Goal: Communication & Community: Answer question/provide support

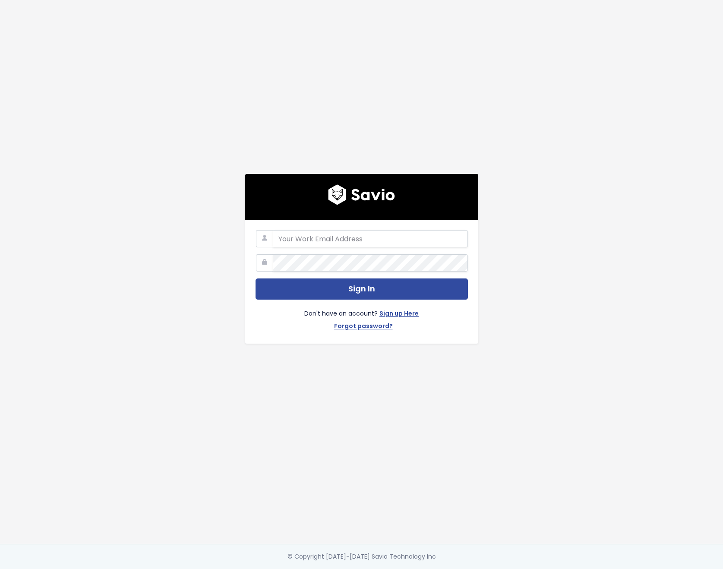
click at [454, 568] on com-1password-button at bounding box center [361, 569] width 723 height 0
type input "customerservice@hole19golf.com"
click at [183, 259] on div "customerservice@hole19golf.com Sign In Don't have an account? Sign up Here Forg…" at bounding box center [362, 272] width 492 height 544
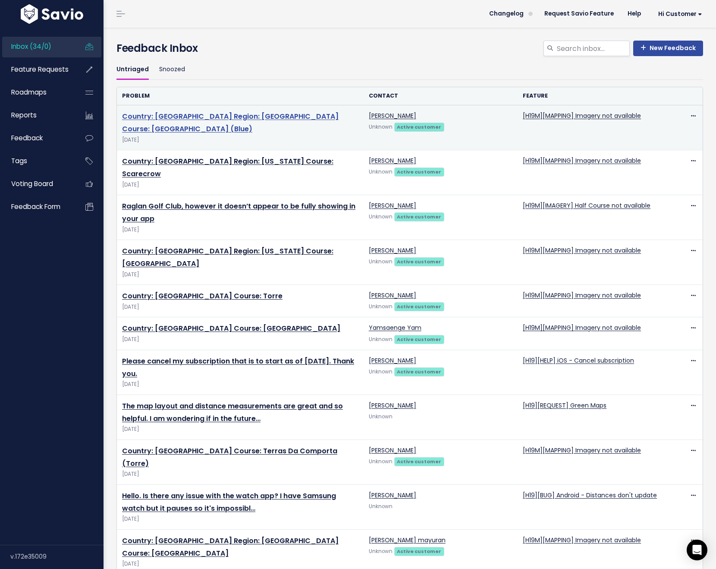
click at [257, 115] on link "Country: United Kingdom Region: England Course: Wexham Park Golf Centre (Blue)" at bounding box center [230, 122] width 217 height 22
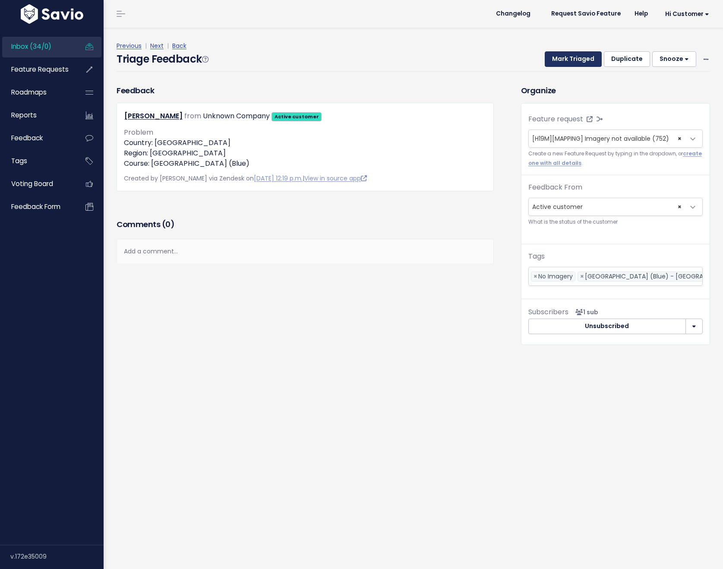
click at [560, 62] on button "Mark Triaged" at bounding box center [573, 59] width 57 height 16
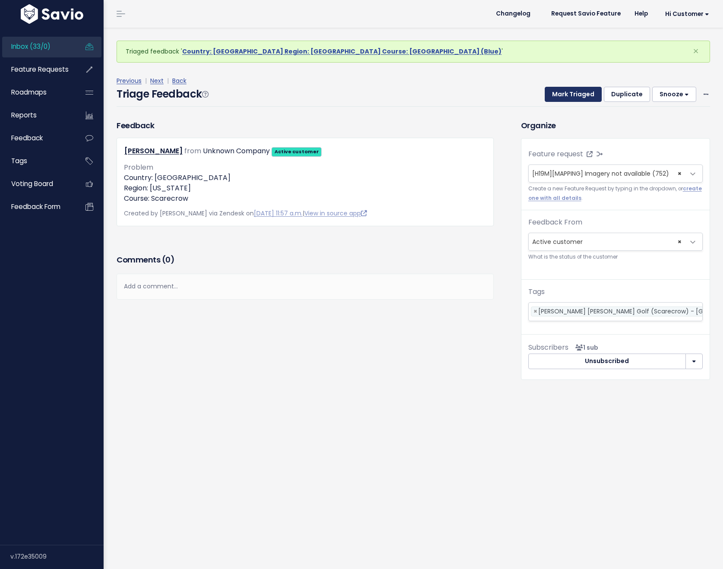
click at [562, 91] on button "Mark Triaged" at bounding box center [573, 95] width 57 height 16
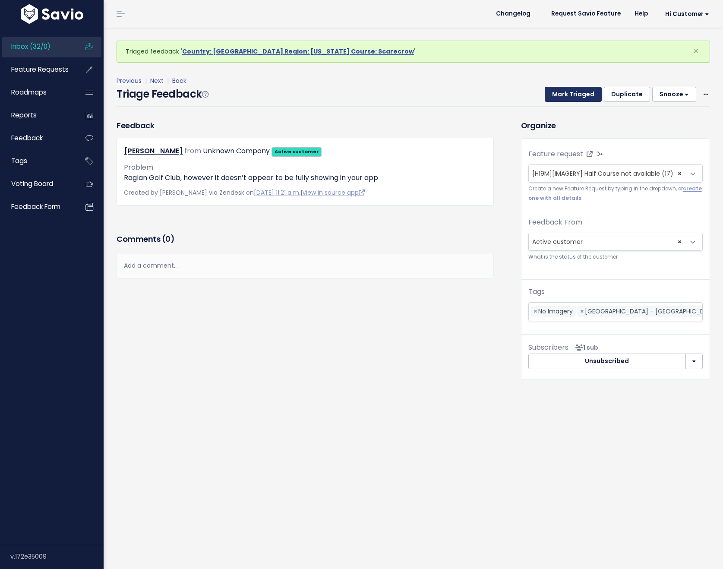
click at [563, 96] on button "Mark Triaged" at bounding box center [573, 95] width 57 height 16
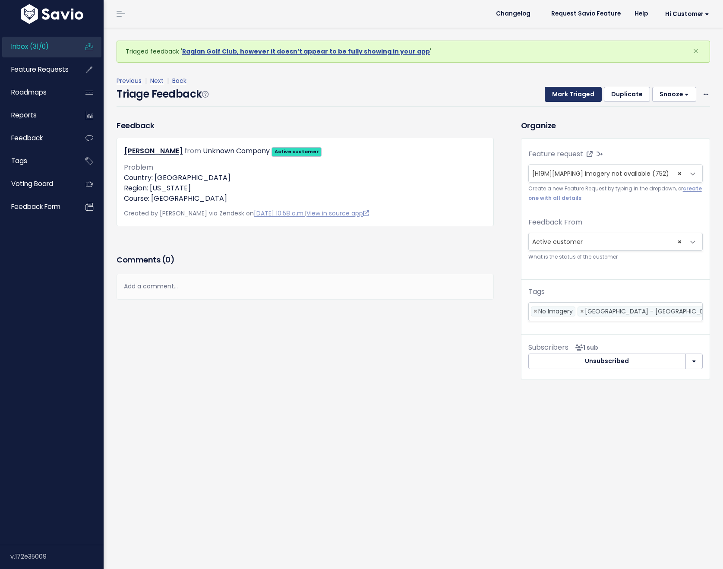
click at [563, 96] on button "Mark Triaged" at bounding box center [573, 95] width 57 height 16
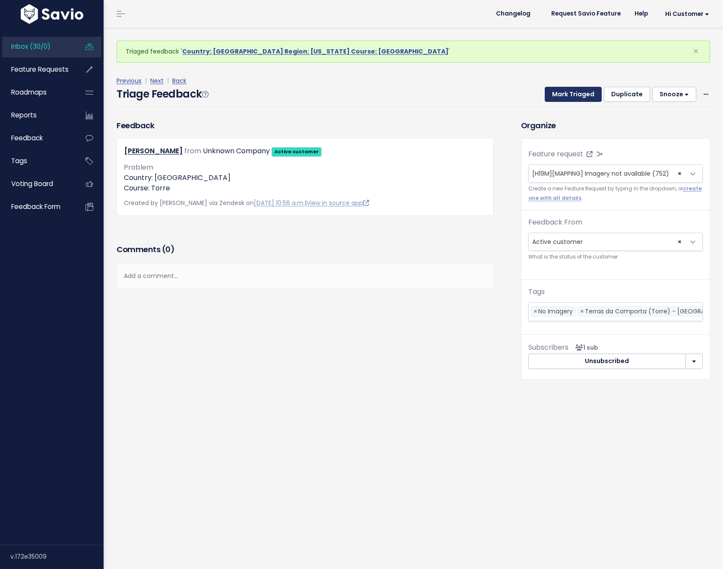
click at [563, 96] on button "Mark Triaged" at bounding box center [573, 95] width 57 height 16
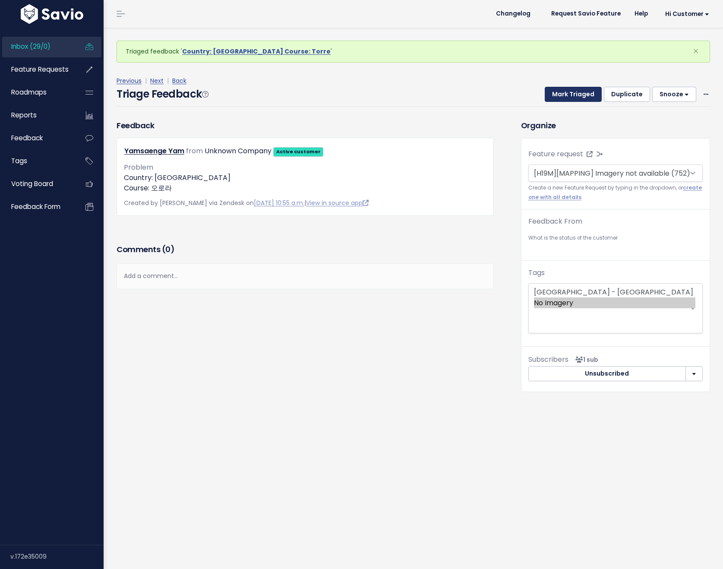
click at [563, 96] on button "Mark Triaged" at bounding box center [573, 95] width 57 height 16
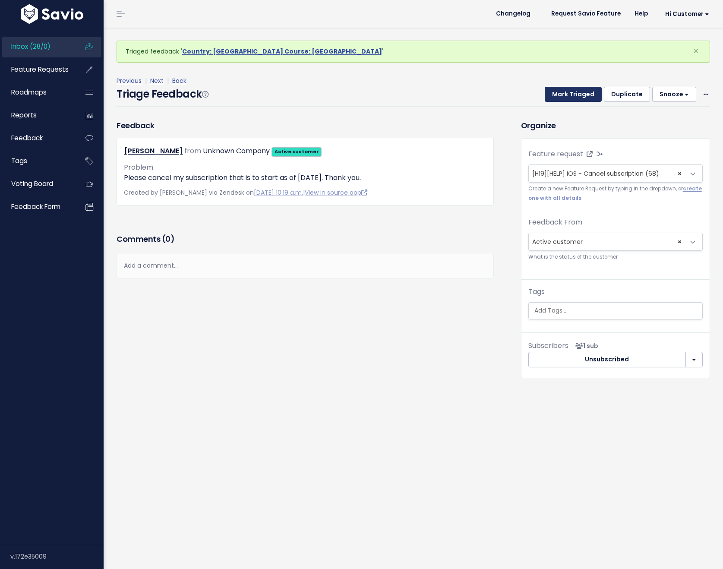
click at [563, 96] on button "Mark Triaged" at bounding box center [573, 95] width 57 height 16
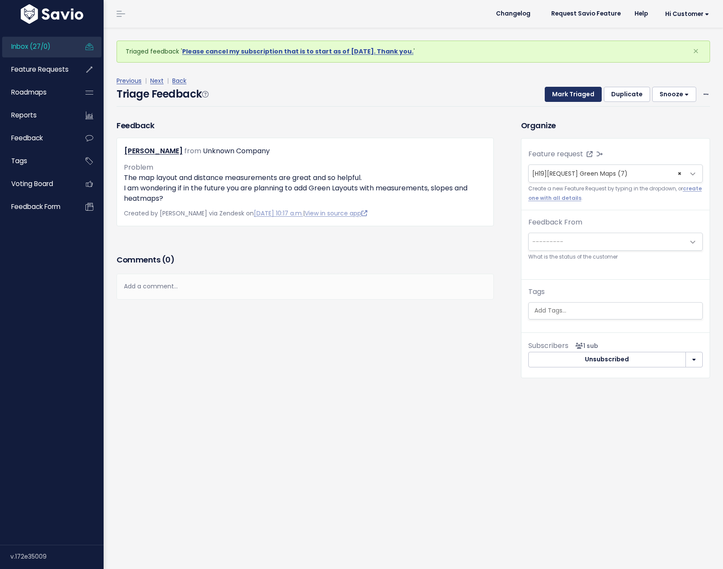
click at [563, 96] on button "Mark Triaged" at bounding box center [573, 95] width 57 height 16
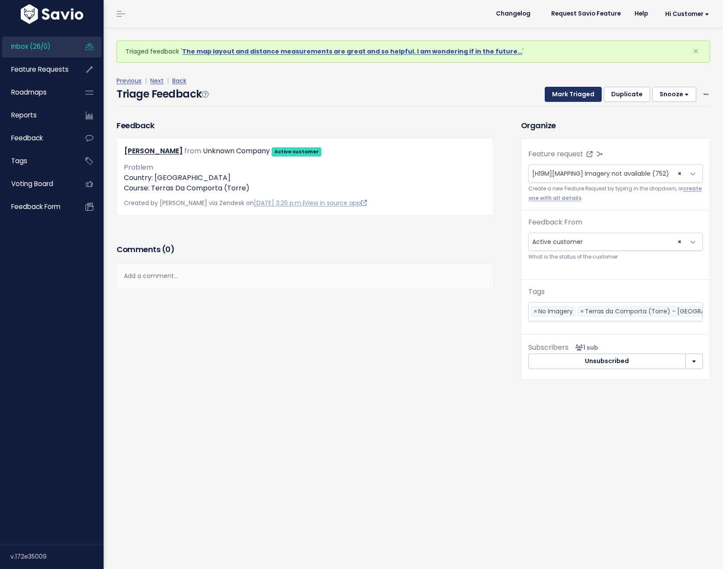
click at [563, 96] on button "Mark Triaged" at bounding box center [573, 95] width 57 height 16
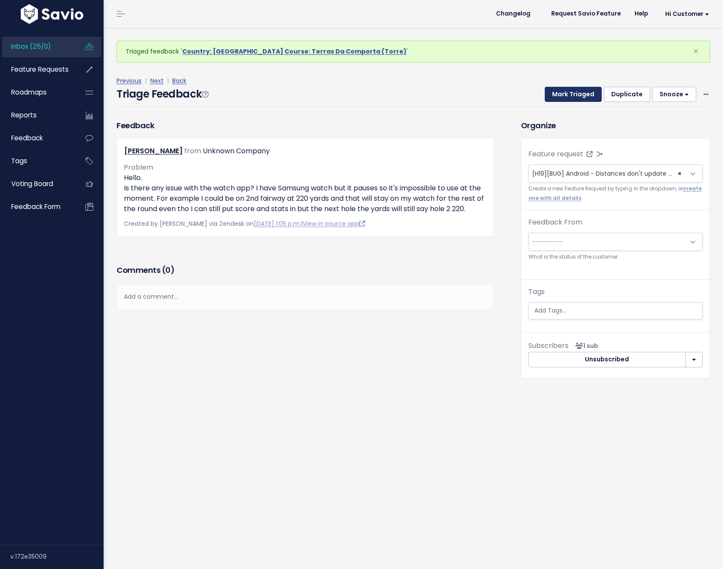
click at [563, 96] on button "Mark Triaged" at bounding box center [573, 95] width 57 height 16
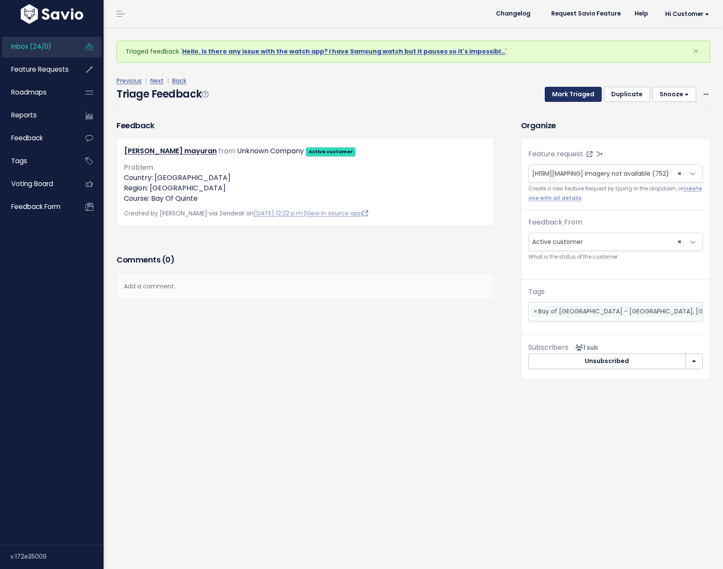
click at [563, 96] on button "Mark Triaged" at bounding box center [573, 95] width 57 height 16
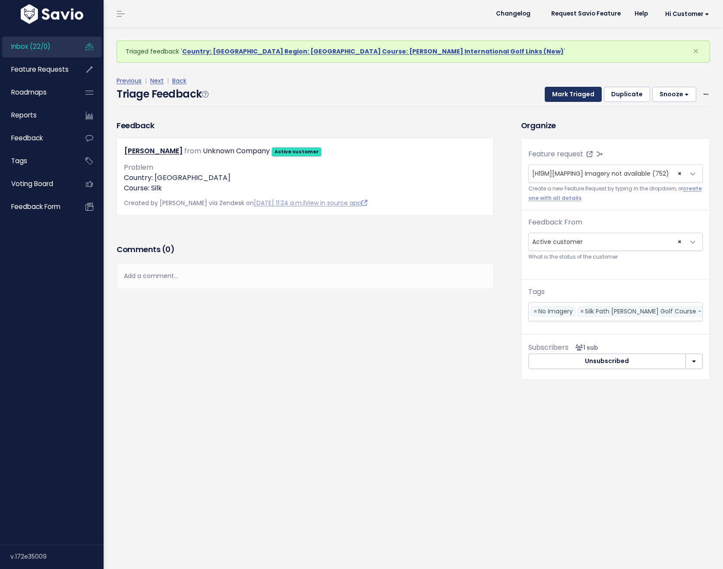
click at [563, 96] on button "Mark Triaged" at bounding box center [573, 95] width 57 height 16
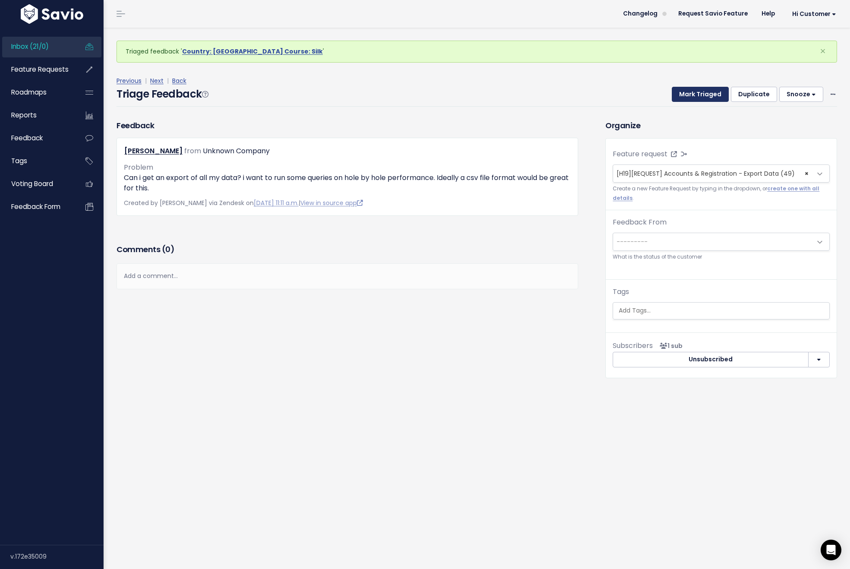
click at [697, 91] on button "Mark Triaged" at bounding box center [700, 95] width 57 height 16
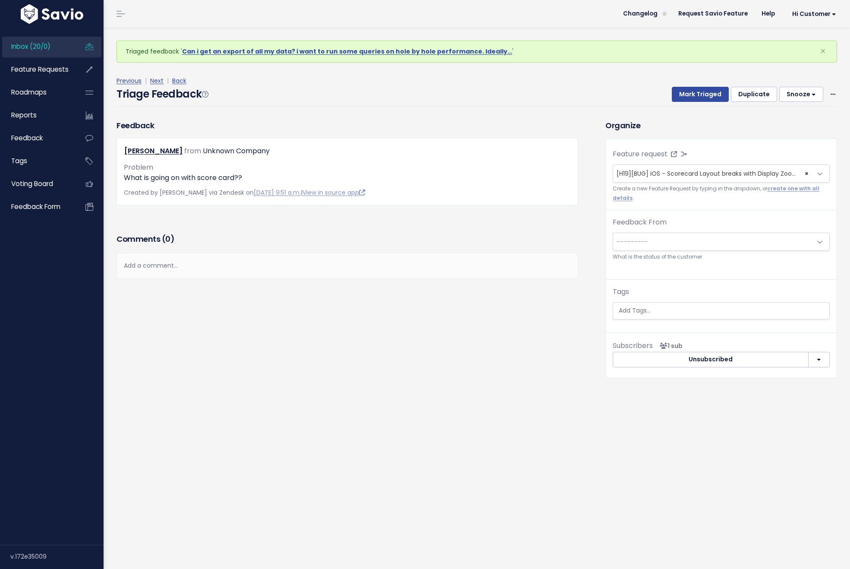
click at [54, 44] on link "Inbox (20/0)" at bounding box center [36, 47] width 69 height 20
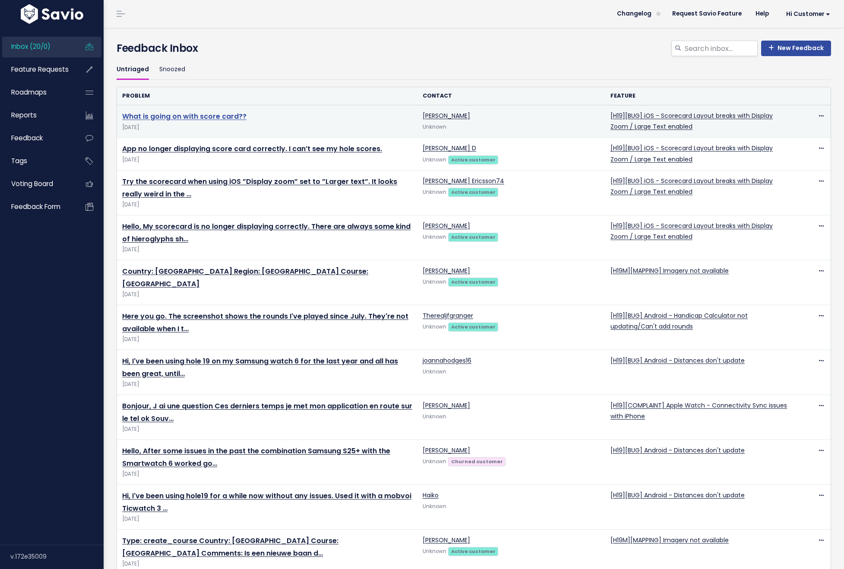
click at [213, 115] on link "What is going on with score card??" at bounding box center [184, 116] width 124 height 10
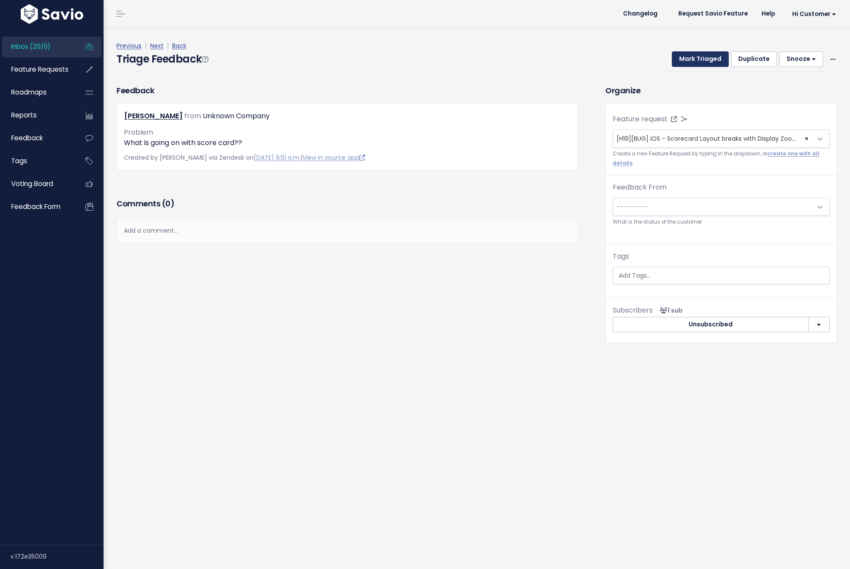
click at [684, 58] on button "Mark Triaged" at bounding box center [700, 59] width 57 height 16
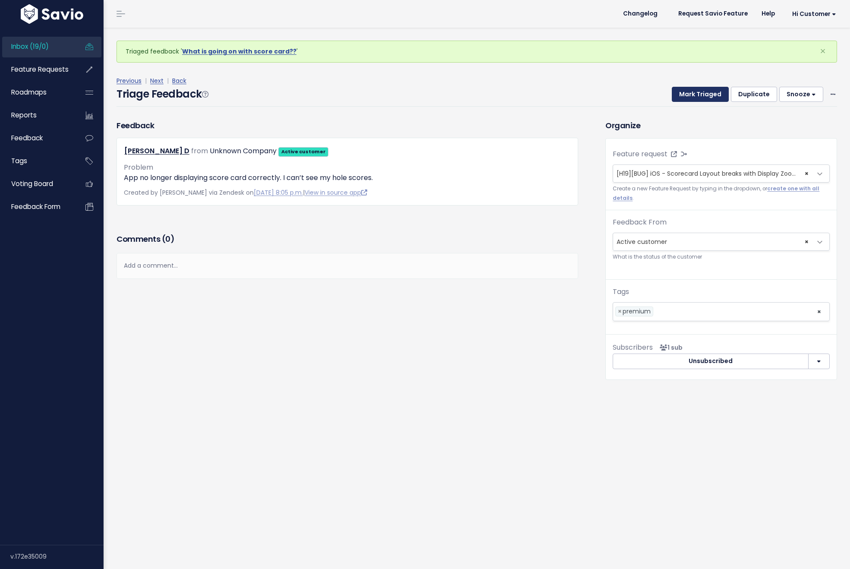
click at [690, 92] on button "Mark Triaged" at bounding box center [700, 95] width 57 height 16
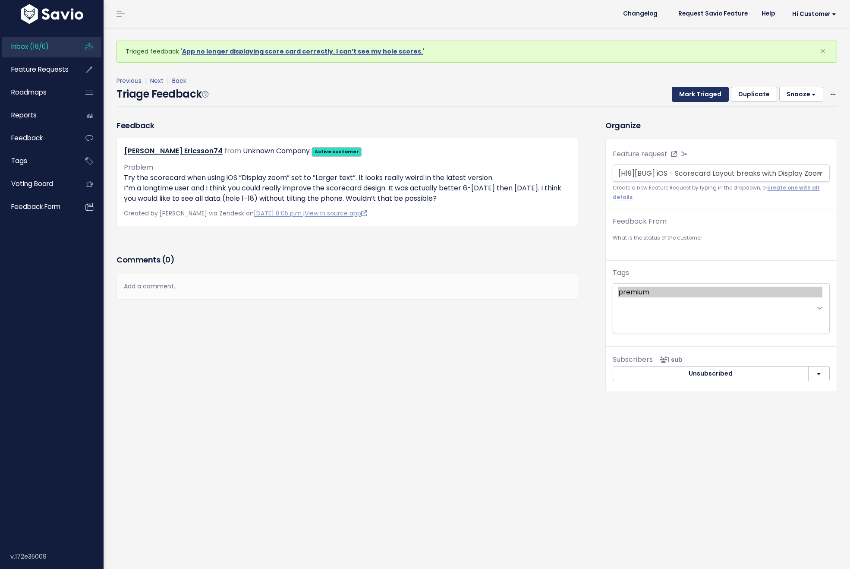
click at [692, 98] on button "Mark Triaged" at bounding box center [700, 95] width 57 height 16
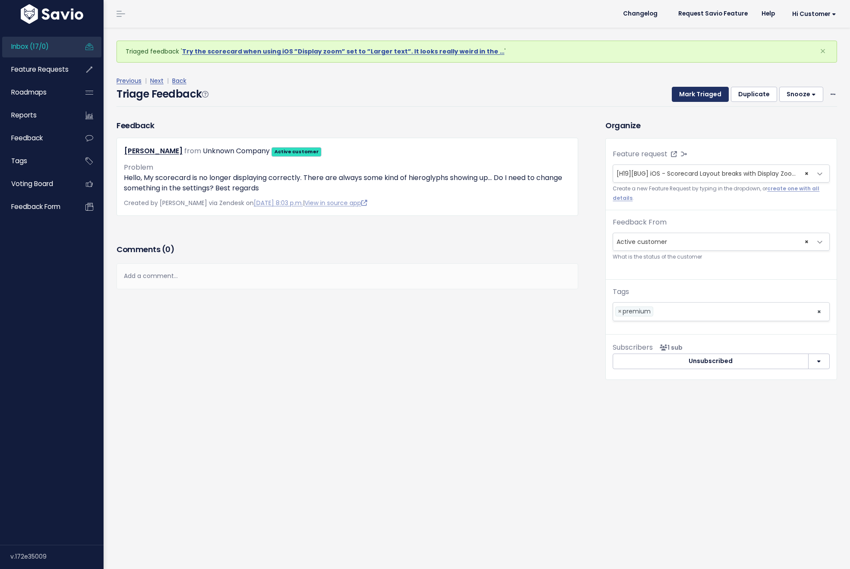
click at [692, 98] on button "Mark Triaged" at bounding box center [700, 95] width 57 height 16
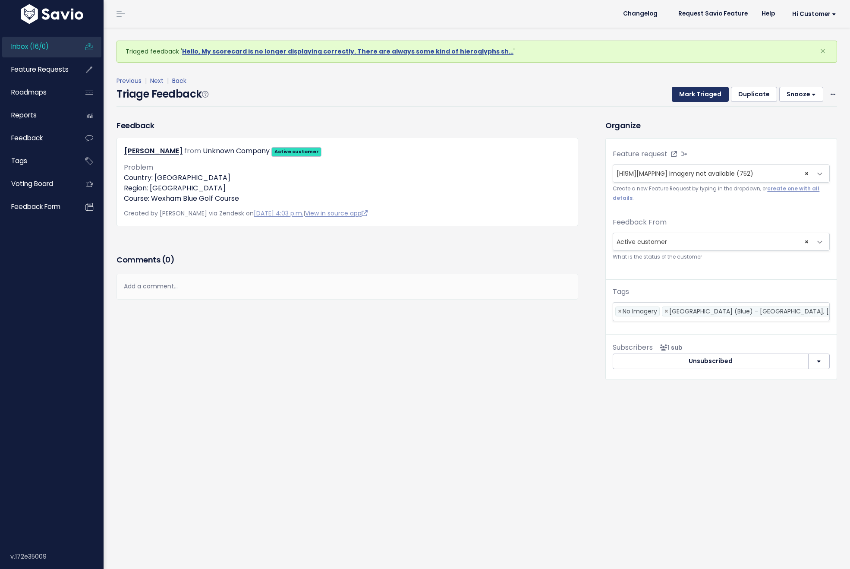
click at [692, 98] on button "Mark Triaged" at bounding box center [700, 95] width 57 height 16
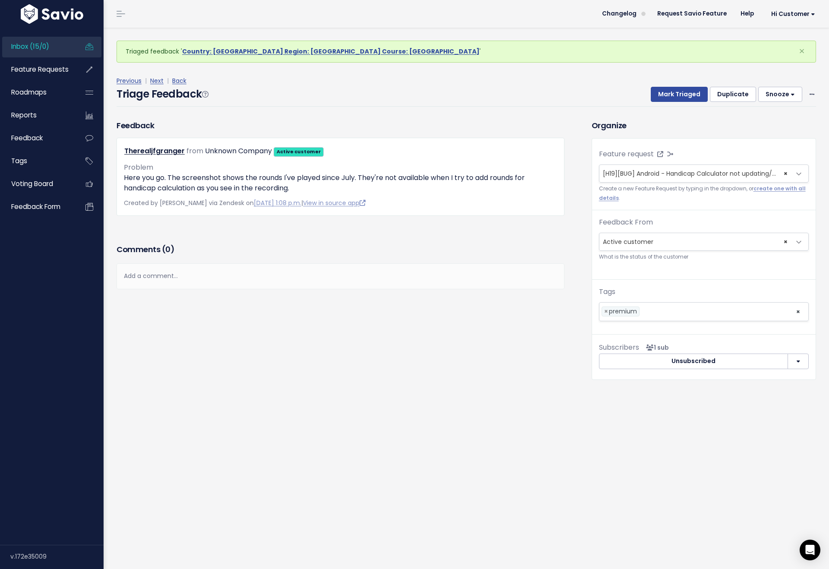
click at [34, 46] on span "Inbox (15/0)" at bounding box center [30, 46] width 38 height 9
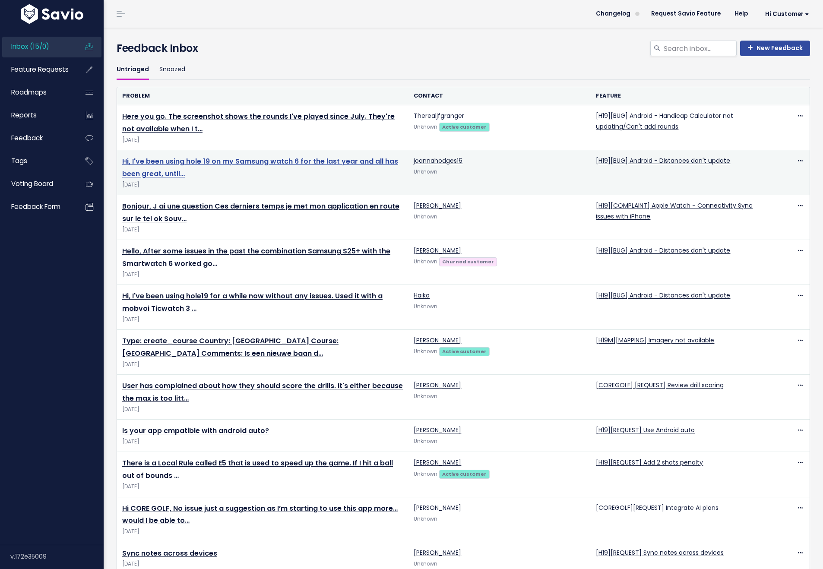
click at [278, 158] on link "Hi, I've been using hole 19 on my Samsung watch 6 for the last year and all has…" at bounding box center [260, 167] width 276 height 22
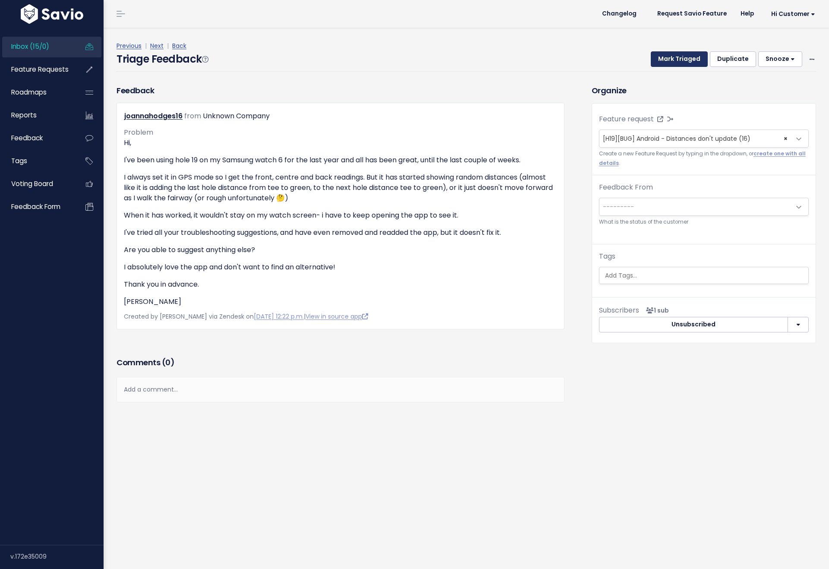
click at [675, 55] on button "Mark Triaged" at bounding box center [679, 59] width 57 height 16
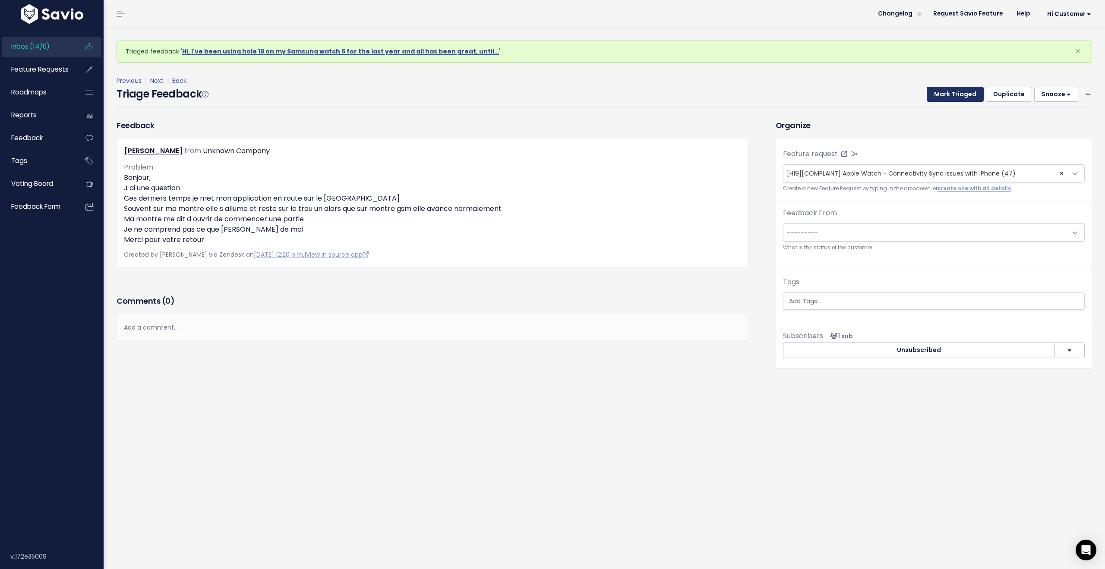
click at [829, 98] on button "Mark Triaged" at bounding box center [955, 95] width 57 height 16
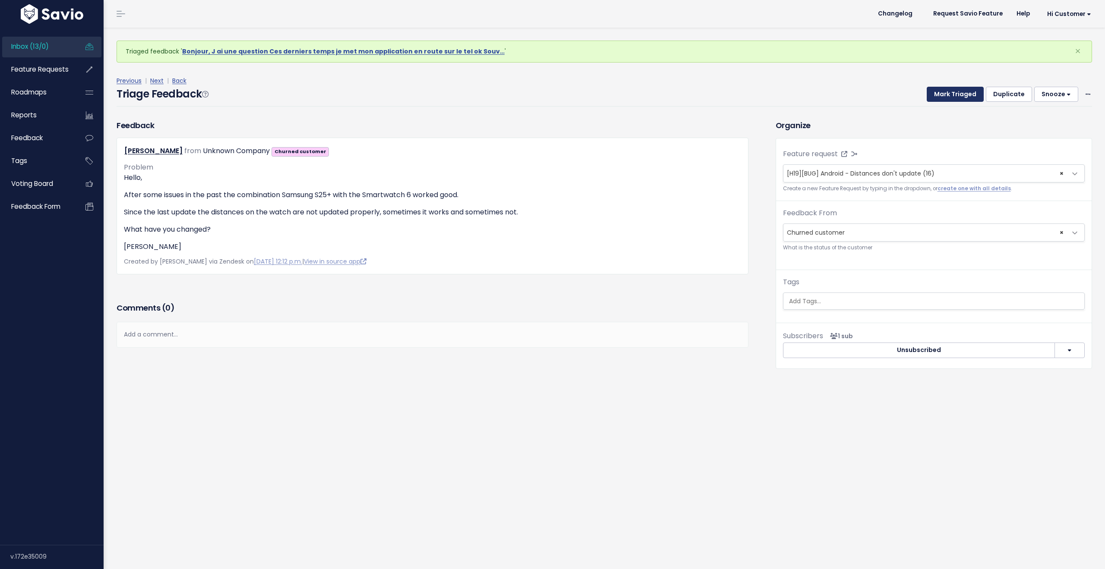
click at [942, 99] on button "Mark Triaged" at bounding box center [955, 95] width 57 height 16
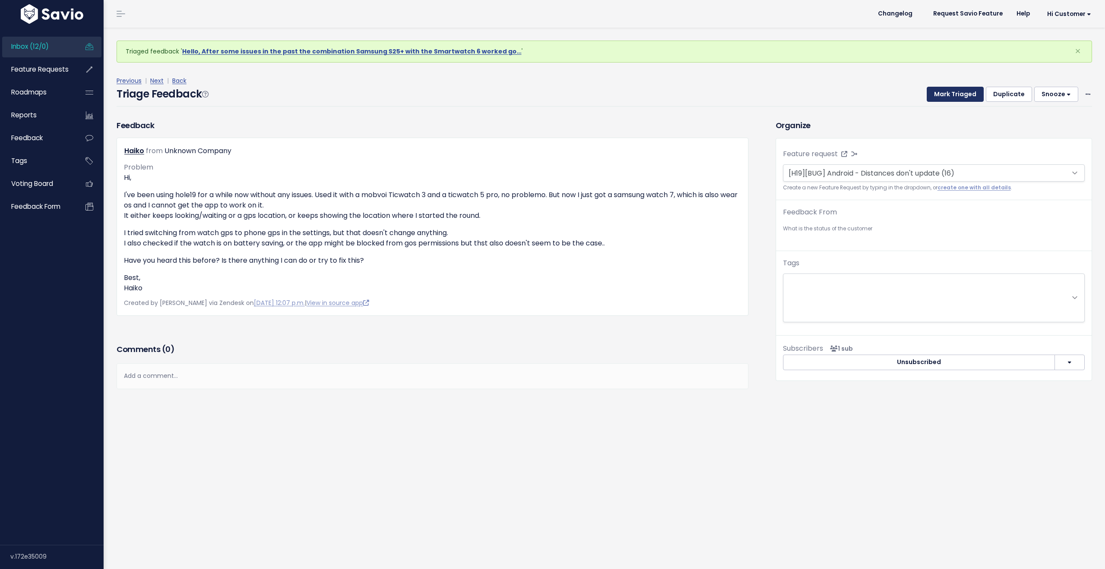
click at [941, 97] on button "Mark Triaged" at bounding box center [955, 95] width 57 height 16
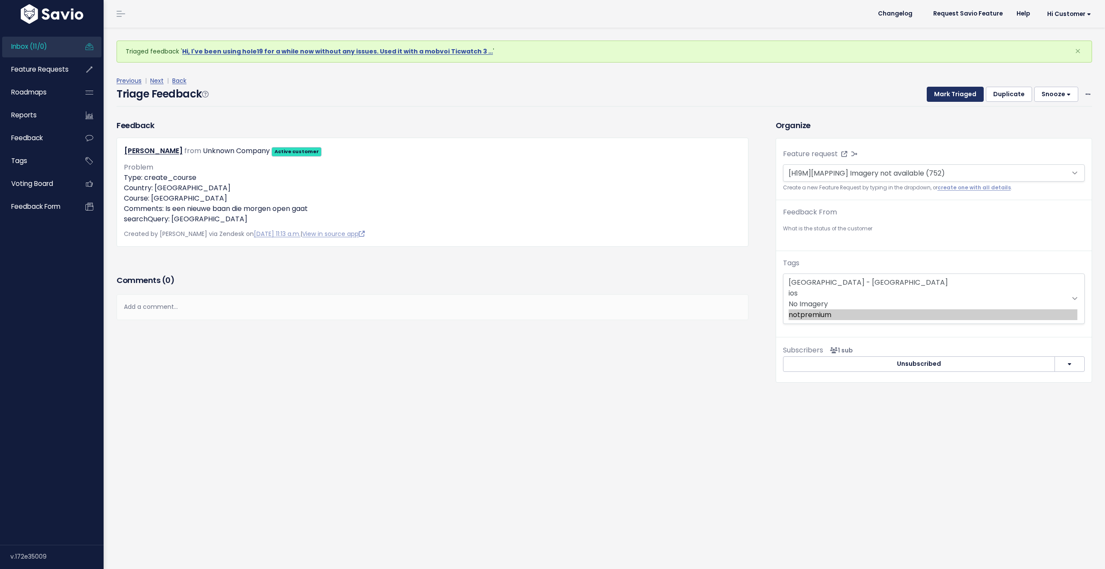
click at [940, 96] on button "Mark Triaged" at bounding box center [955, 95] width 57 height 16
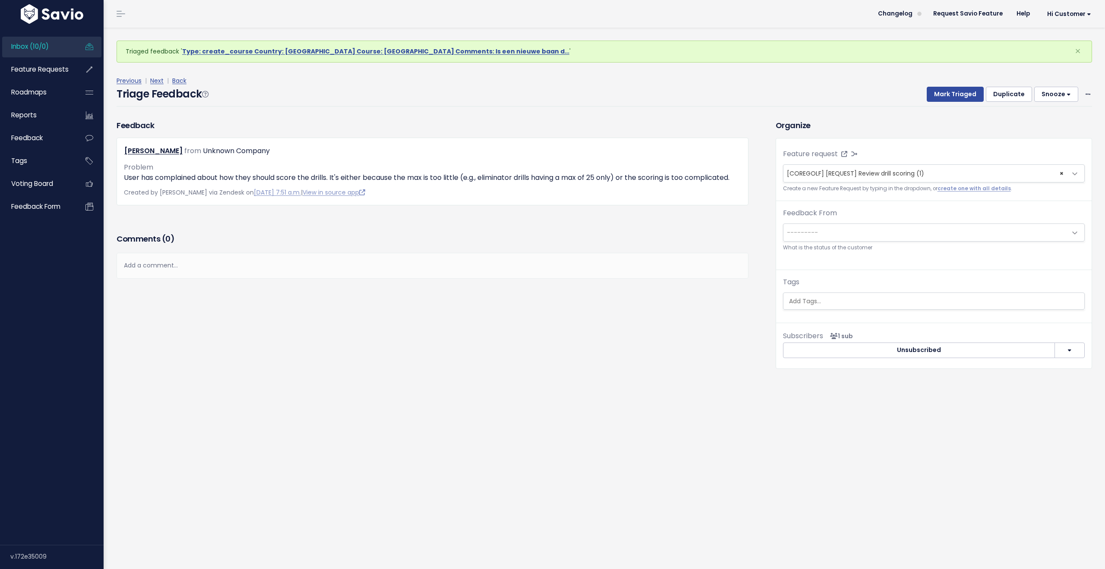
click at [35, 50] on span "Inbox (10/0)" at bounding box center [30, 46] width 38 height 9
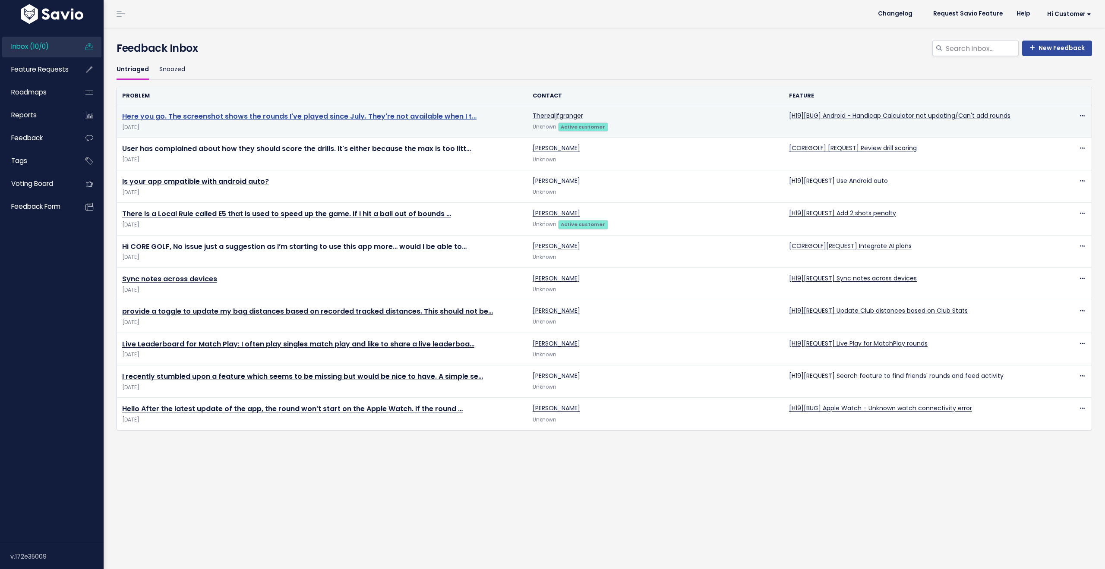
click at [386, 115] on link "Here you go. The screenshot shows the rounds I've played since July. They're no…" at bounding box center [299, 116] width 354 height 10
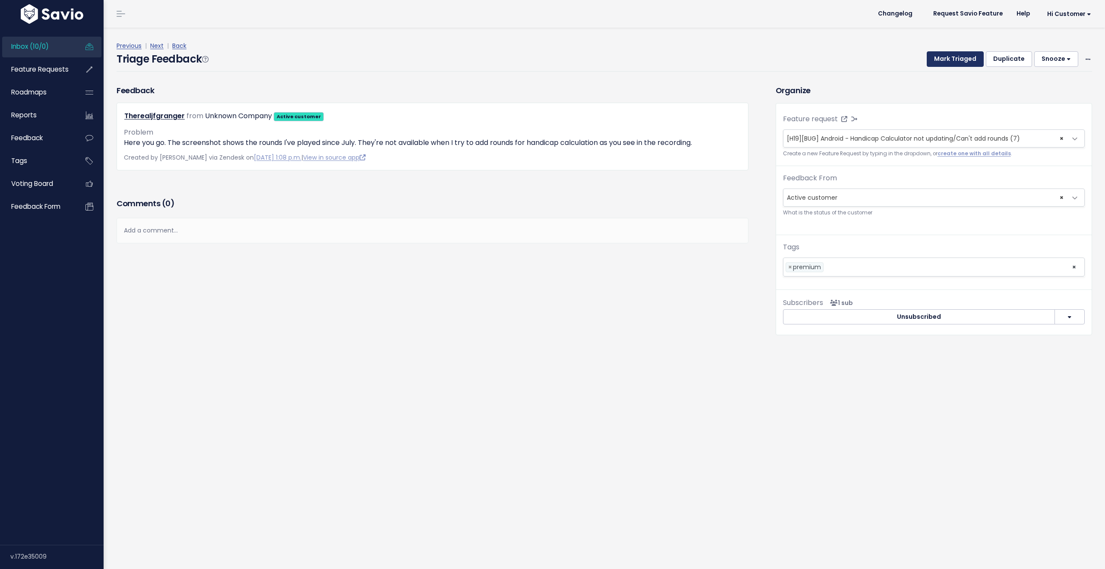
click at [937, 56] on button "Mark Triaged" at bounding box center [955, 59] width 57 height 16
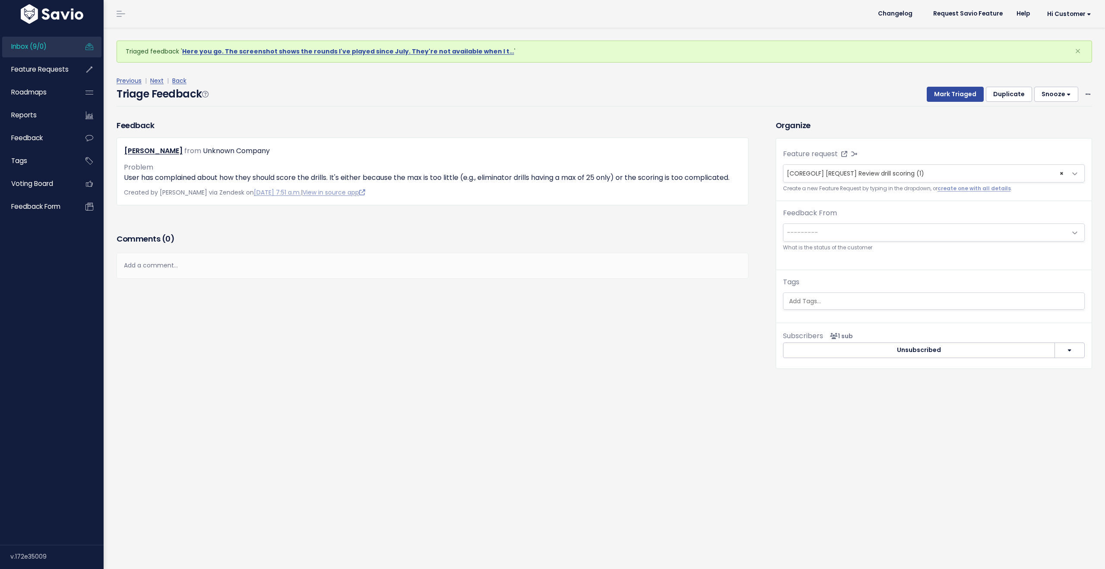
click at [46, 47] on span "Inbox (9/0)" at bounding box center [28, 46] width 35 height 9
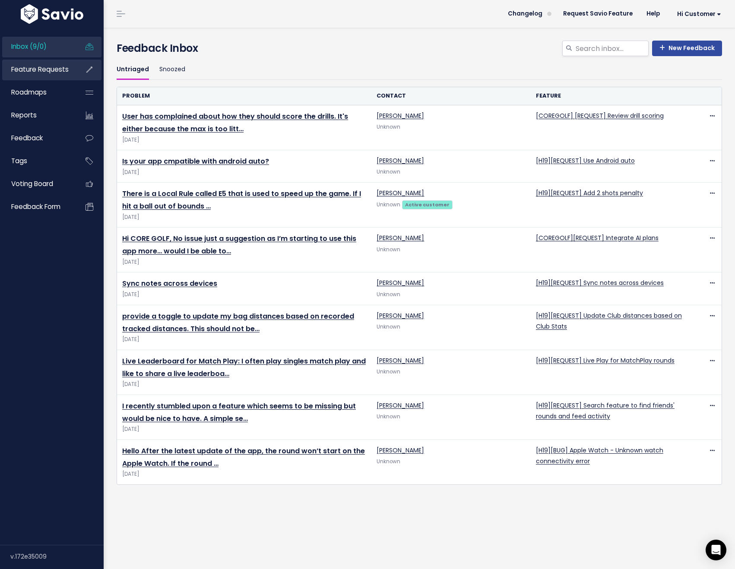
click at [39, 72] on span "Feature Requests" at bounding box center [39, 69] width 57 height 9
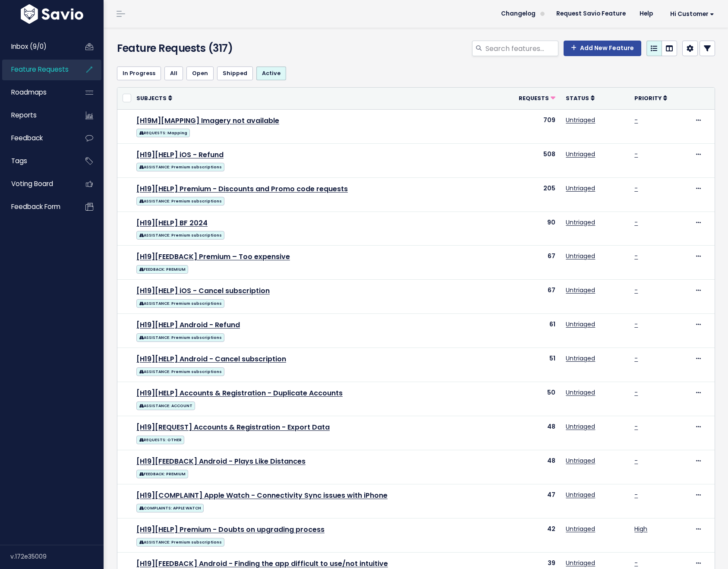
click at [704, 50] on icon at bounding box center [707, 48] width 7 height 7
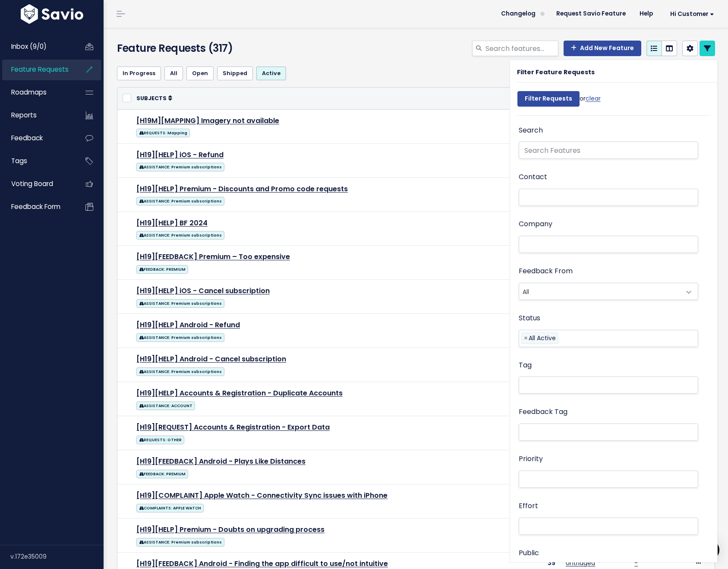
click at [548, 430] on li at bounding box center [606, 432] width 170 height 9
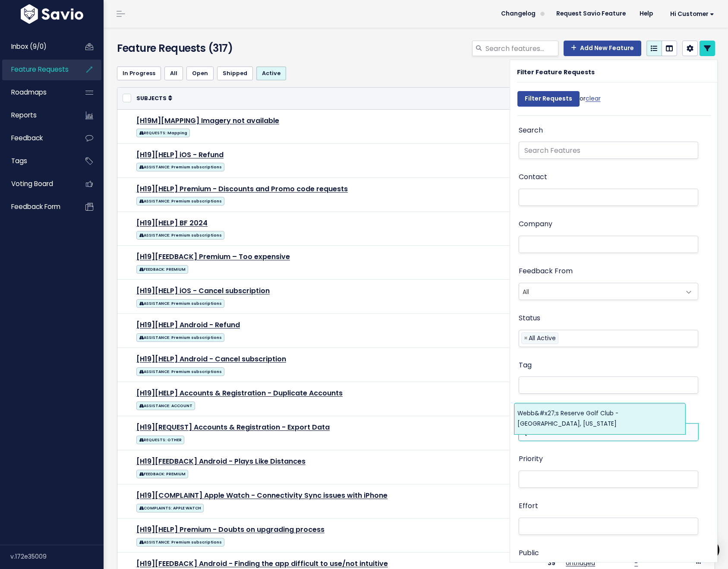
type input "webb"
select select "12604"
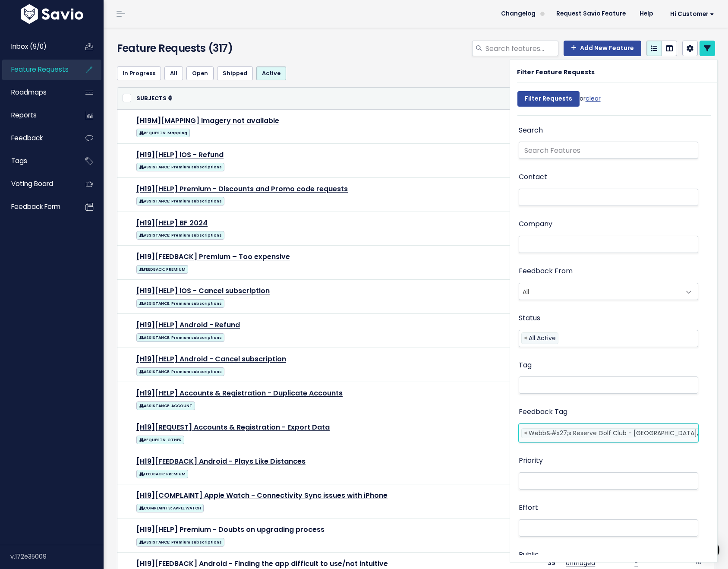
scroll to position [0, 5]
click at [537, 98] on input "Filter Requests" at bounding box center [548, 99] width 62 height 16
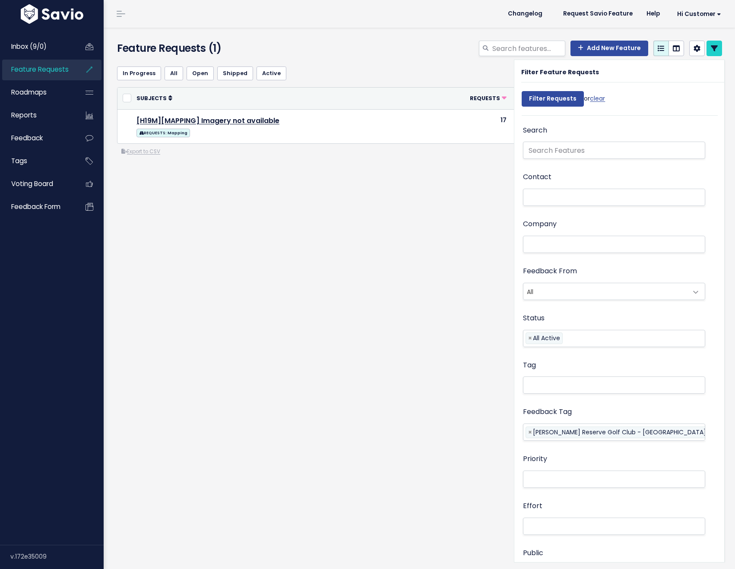
select select
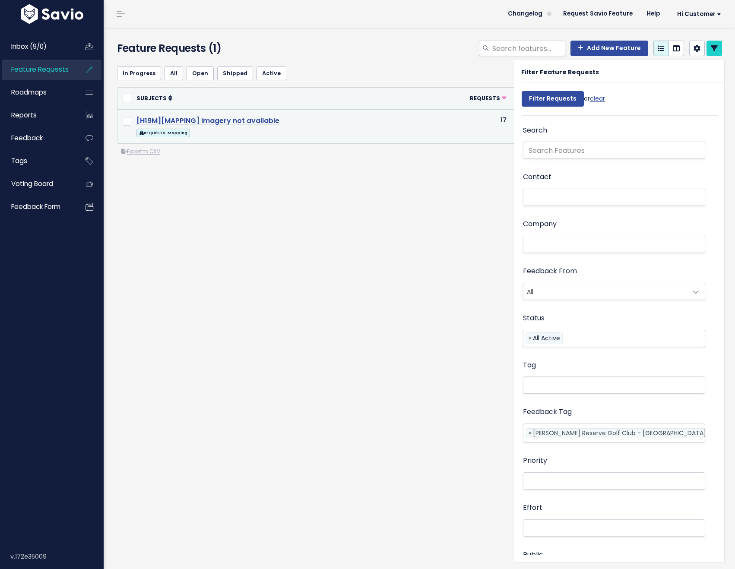
click at [204, 120] on link "[H19M][MAPPING] Imagery not available" at bounding box center [207, 121] width 143 height 10
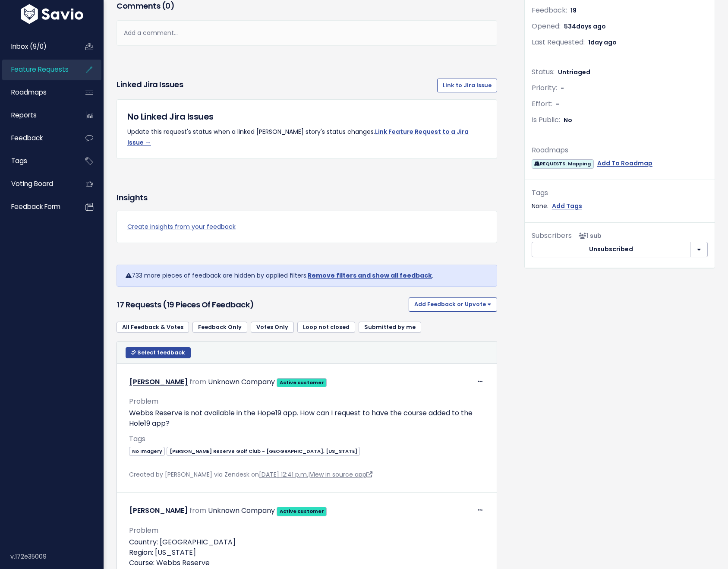
scroll to position [230, 0]
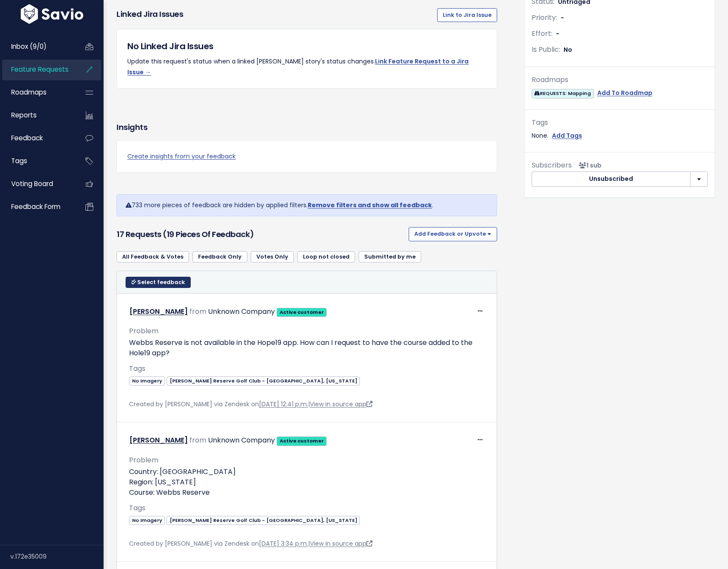
click at [149, 278] on span "Select feedback" at bounding box center [161, 281] width 48 height 7
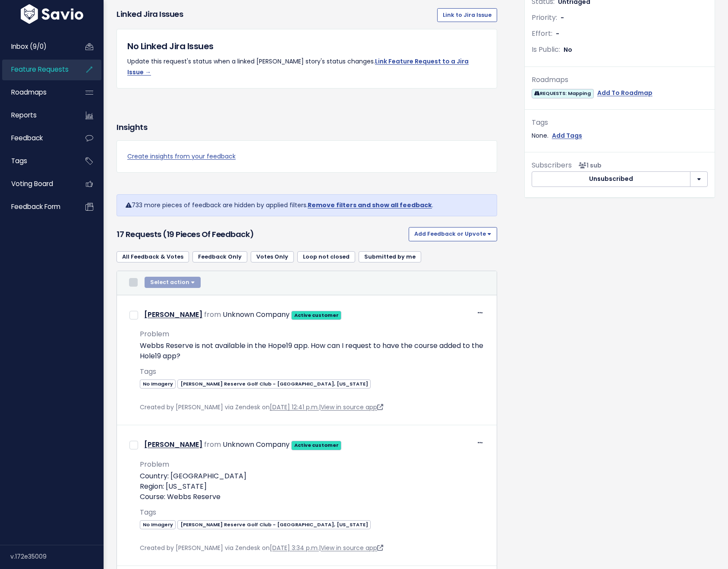
click at [132, 278] on input "checkbox" at bounding box center [133, 282] width 9 height 9
checkbox input "true"
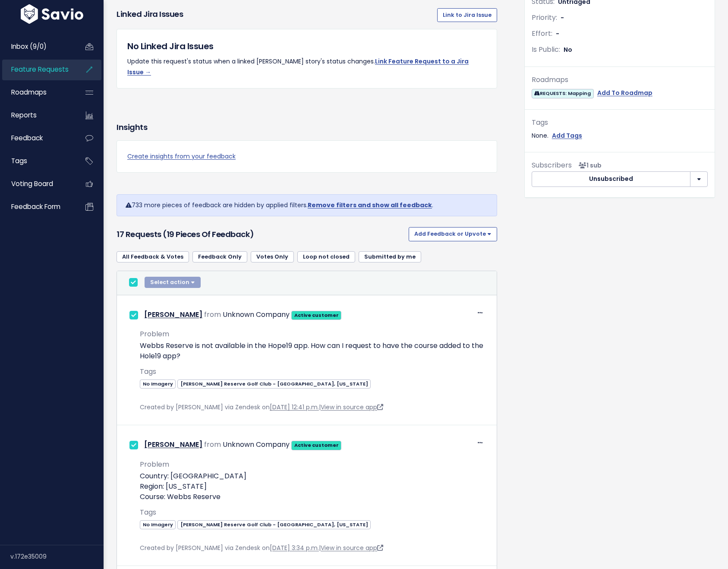
checkbox input "true"
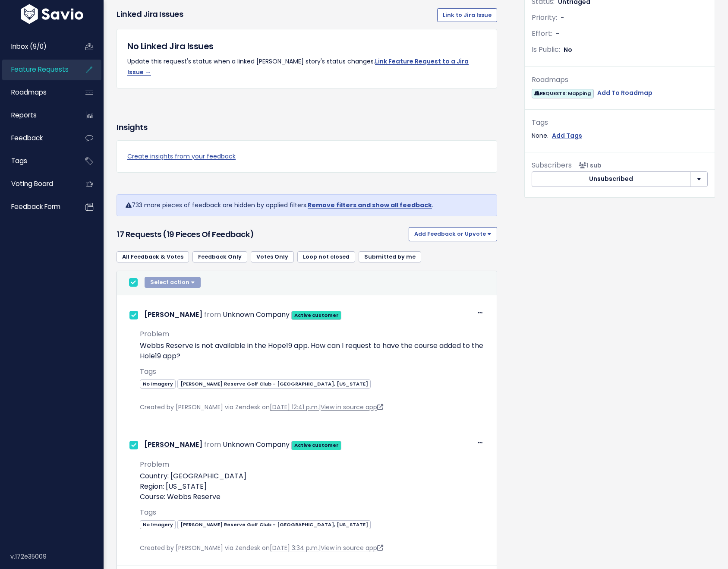
checkbox input "true"
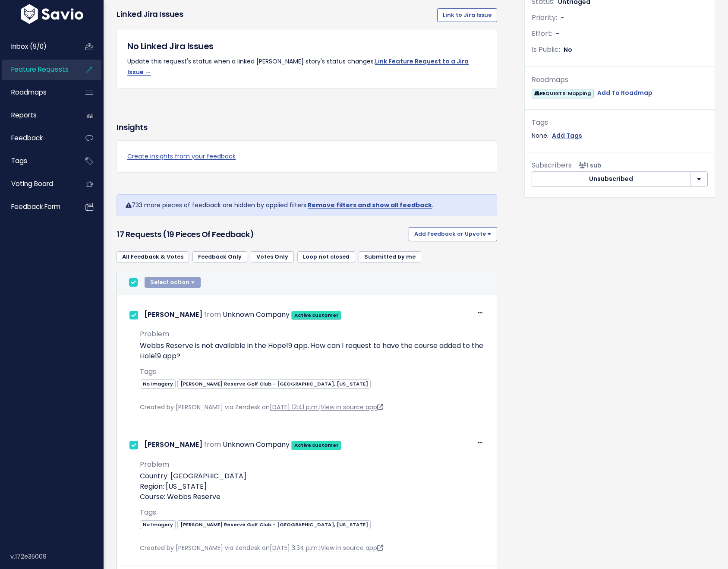
checkbox input "true"
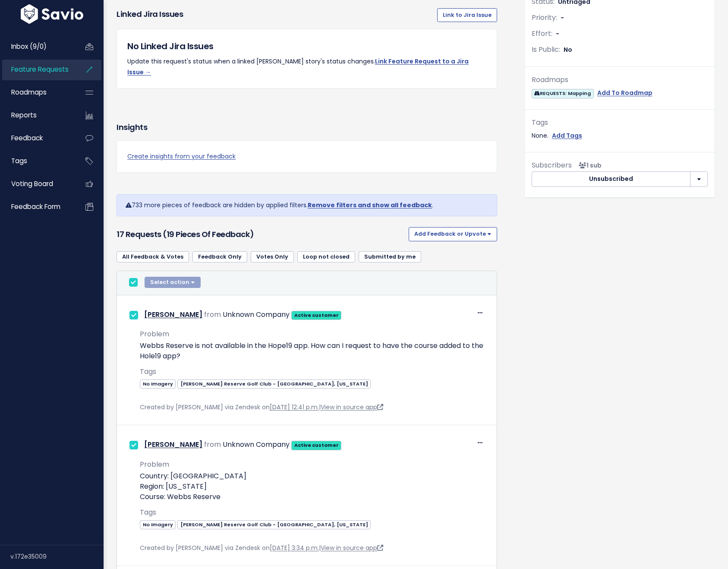
checkbox input "true"
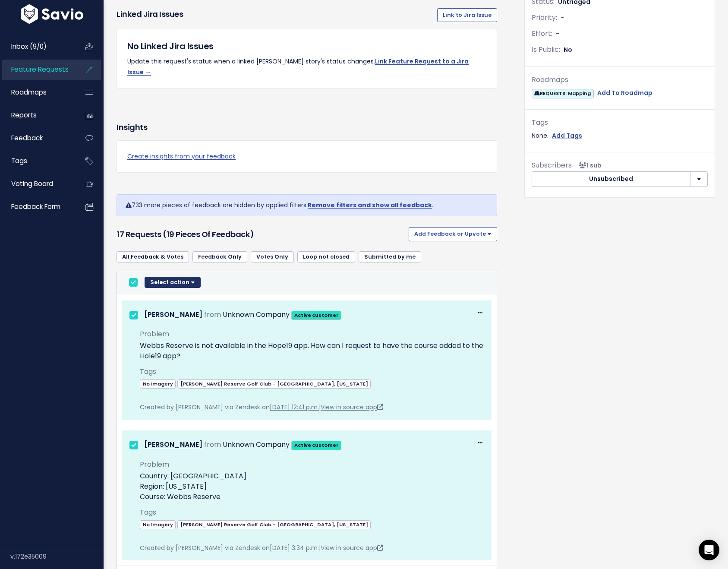
click at [188, 277] on button "Select action" at bounding box center [173, 282] width 56 height 11
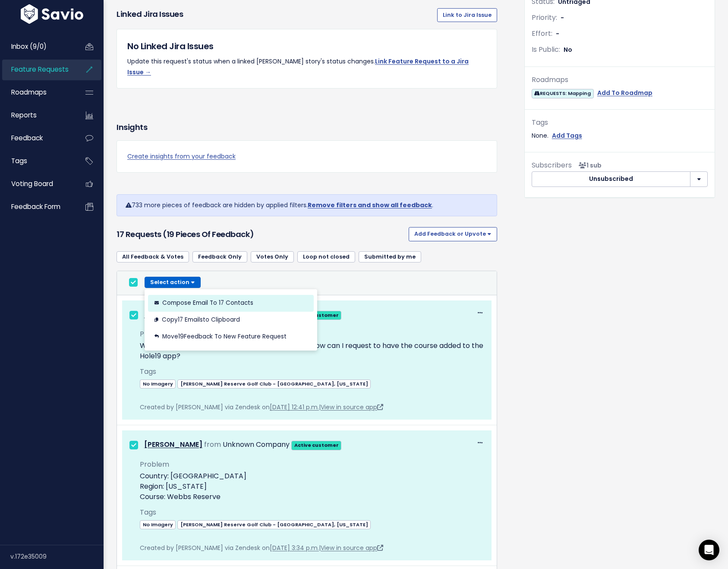
click at [210, 295] on button "Compose Email to 17 Contacts" at bounding box center [231, 303] width 166 height 17
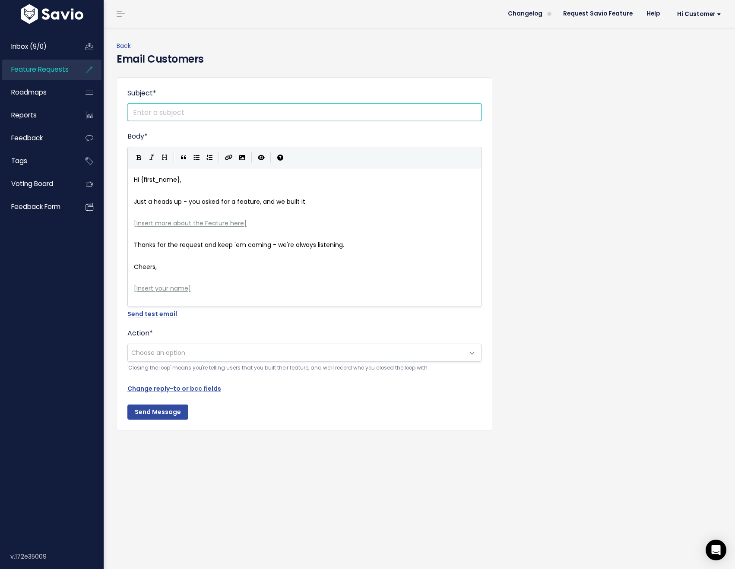
click at [166, 114] on input "Subject *" at bounding box center [304, 112] width 354 height 17
paste input "New Course Available: COURSE_NAME"
type input "New Course Available: COURSE_NAME"
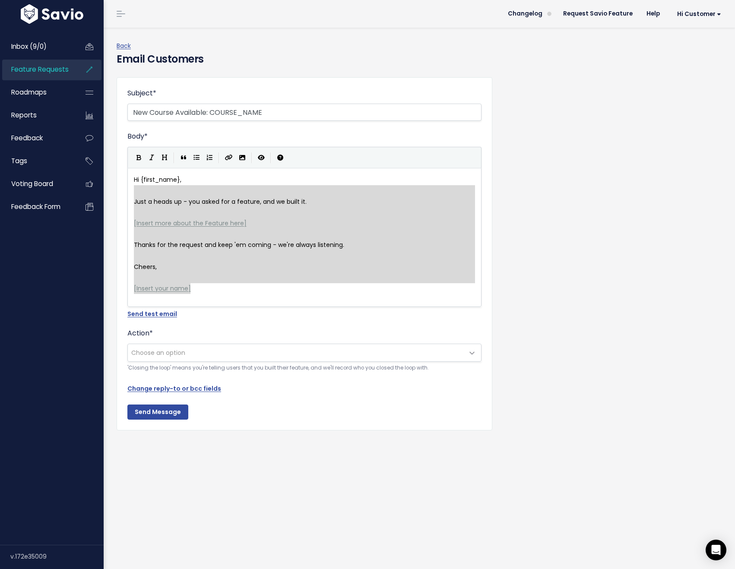
type textarea "Hi {first_name}, Just a heads up - you asked for a feature, and we built it. [I…"
drag, startPoint x: 195, startPoint y: 291, endPoint x: 117, endPoint y: 175, distance: 139.9
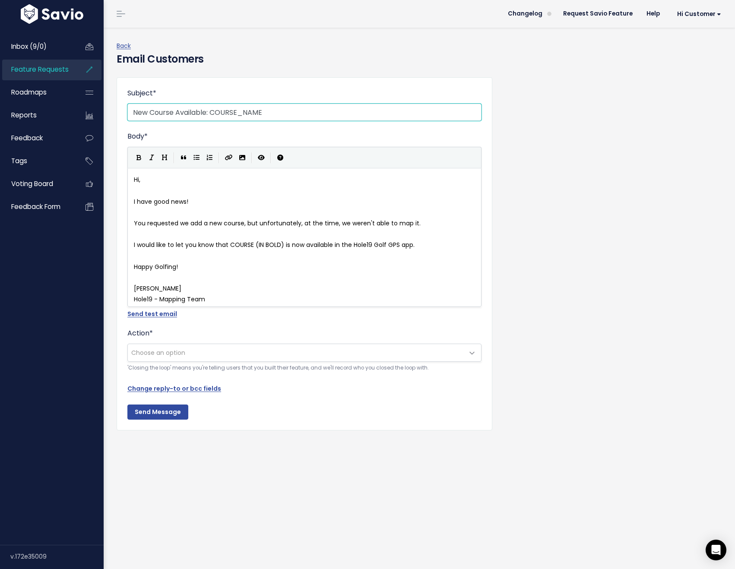
drag, startPoint x: 209, startPoint y: 110, endPoint x: 270, endPoint y: 112, distance: 60.9
click at [270, 112] on input "New Course Available: COURSE_NAME" at bounding box center [304, 112] width 354 height 17
click at [268, 112] on input "New Course Available: COURSE_NAME" at bounding box center [304, 112] width 354 height 17
click at [266, 112] on input "New Course Available: COURSE_NAME" at bounding box center [304, 112] width 354 height 17
drag, startPoint x: 266, startPoint y: 112, endPoint x: 215, endPoint y: 113, distance: 51.4
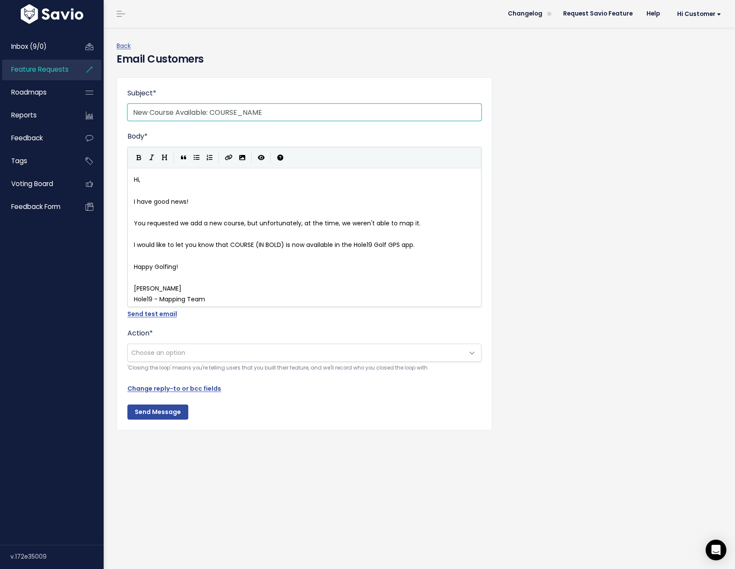
click at [215, 113] on input "New Course Available: COURSE_NAME" at bounding box center [304, 112] width 354 height 17
paste input "[PERSON_NAME] Reserve Golf Club"
type input "New Course Available: Webb's Reserve Golf Club"
type textarea "COURS"
drag, startPoint x: 228, startPoint y: 243, endPoint x: 249, endPoint y: 243, distance: 21.1
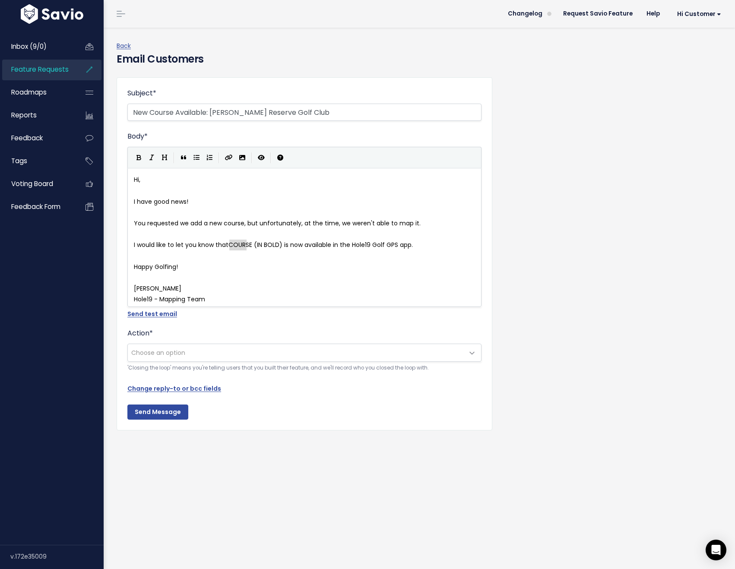
type textarea "COURS"
drag, startPoint x: 229, startPoint y: 243, endPoint x: 250, endPoint y: 245, distance: 21.6
type textarea "COURSE"
type textarea "Webb's Reserve Golf Club"
drag, startPoint x: 231, startPoint y: 245, endPoint x: 304, endPoint y: 248, distance: 73.0
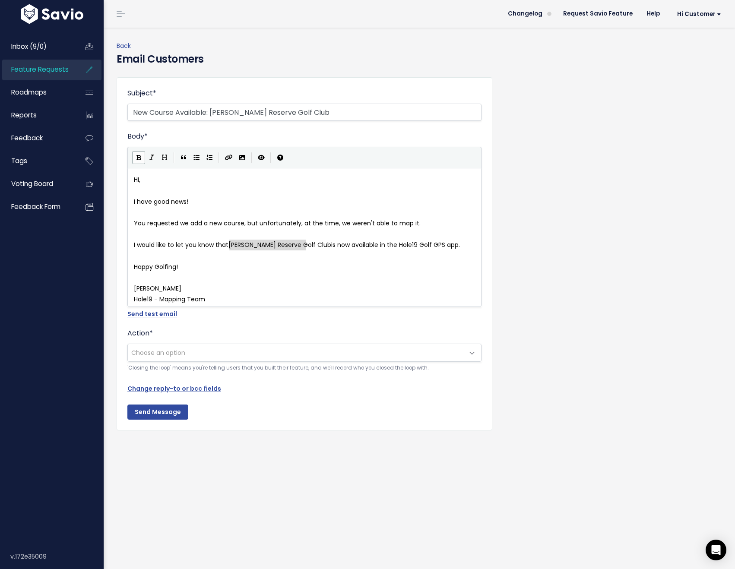
click at [136, 156] on icon "Bold" at bounding box center [138, 158] width 5 height 6
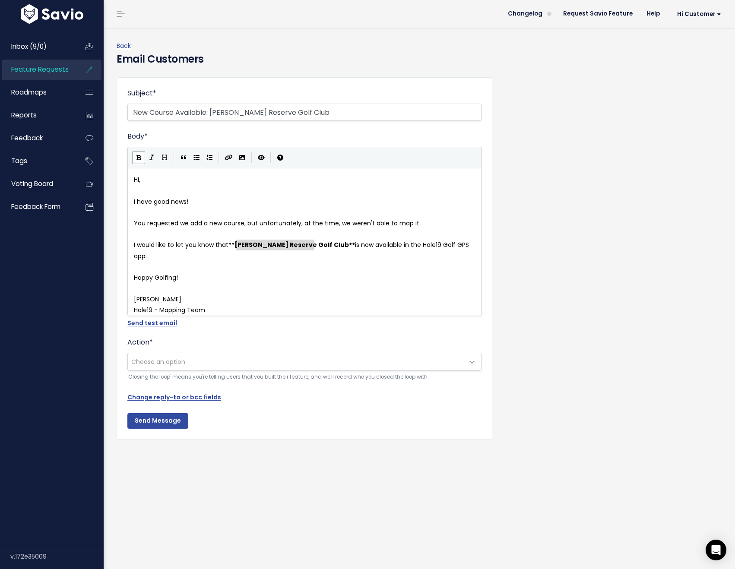
click at [204, 358] on span "Choose an option" at bounding box center [296, 361] width 336 height 17
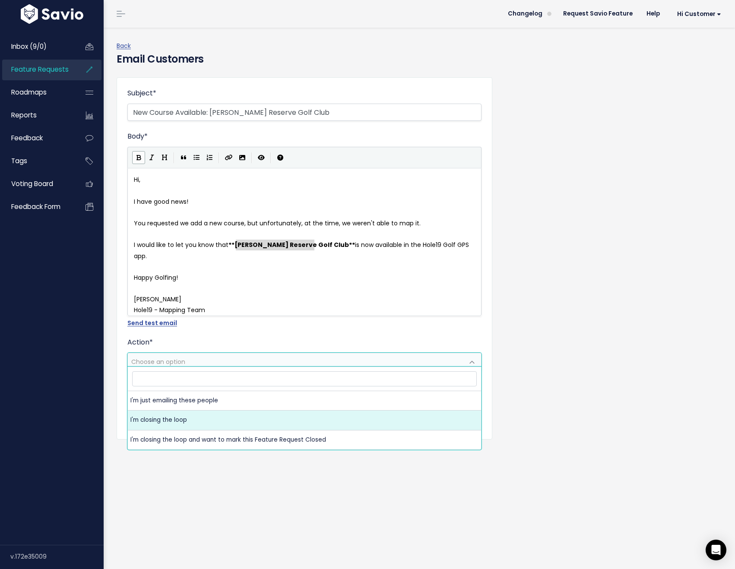
select select "ACTION_CLOSE_LOOP"
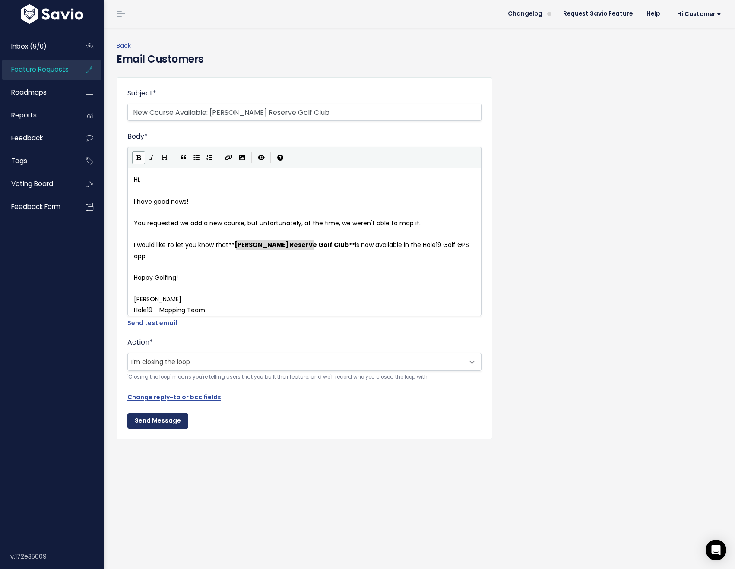
click at [154, 419] on input "Send Message" at bounding box center [157, 421] width 61 height 16
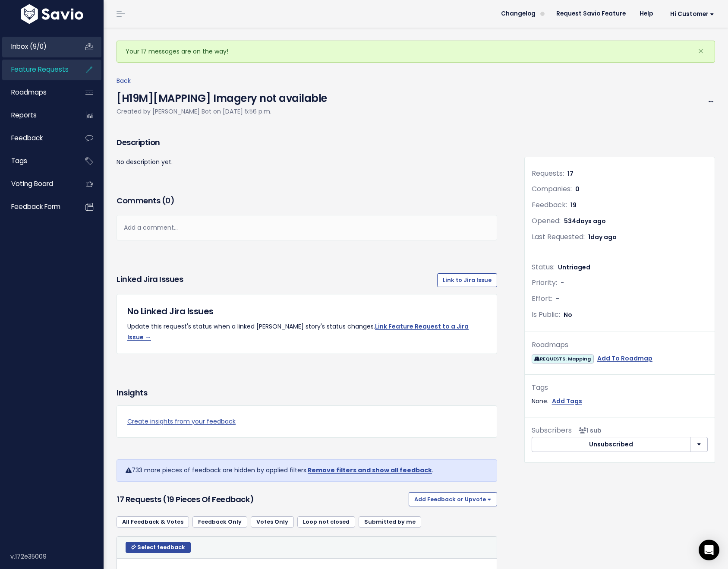
click at [26, 46] on span "Inbox (9/0)" at bounding box center [28, 46] width 35 height 9
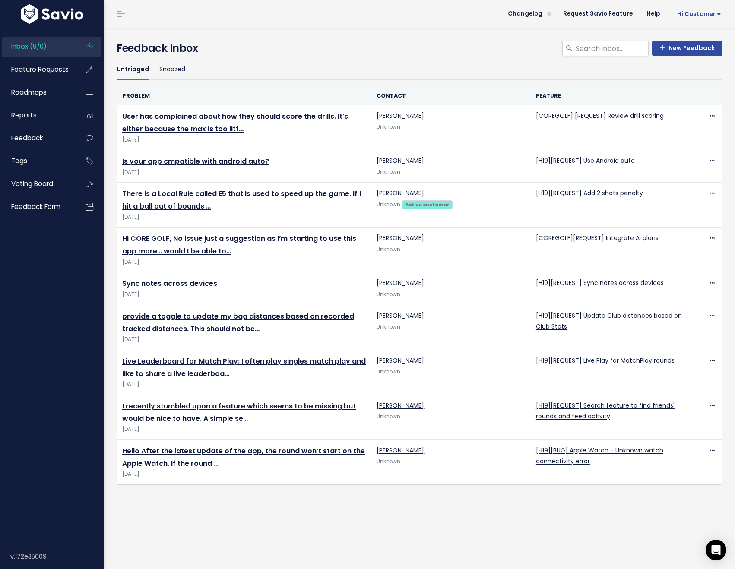
click at [687, 11] on span "Hi Customer" at bounding box center [699, 14] width 44 height 6
click at [671, 141] on link "Logout" at bounding box center [692, 140] width 63 height 17
